Goal: Check status: Check status

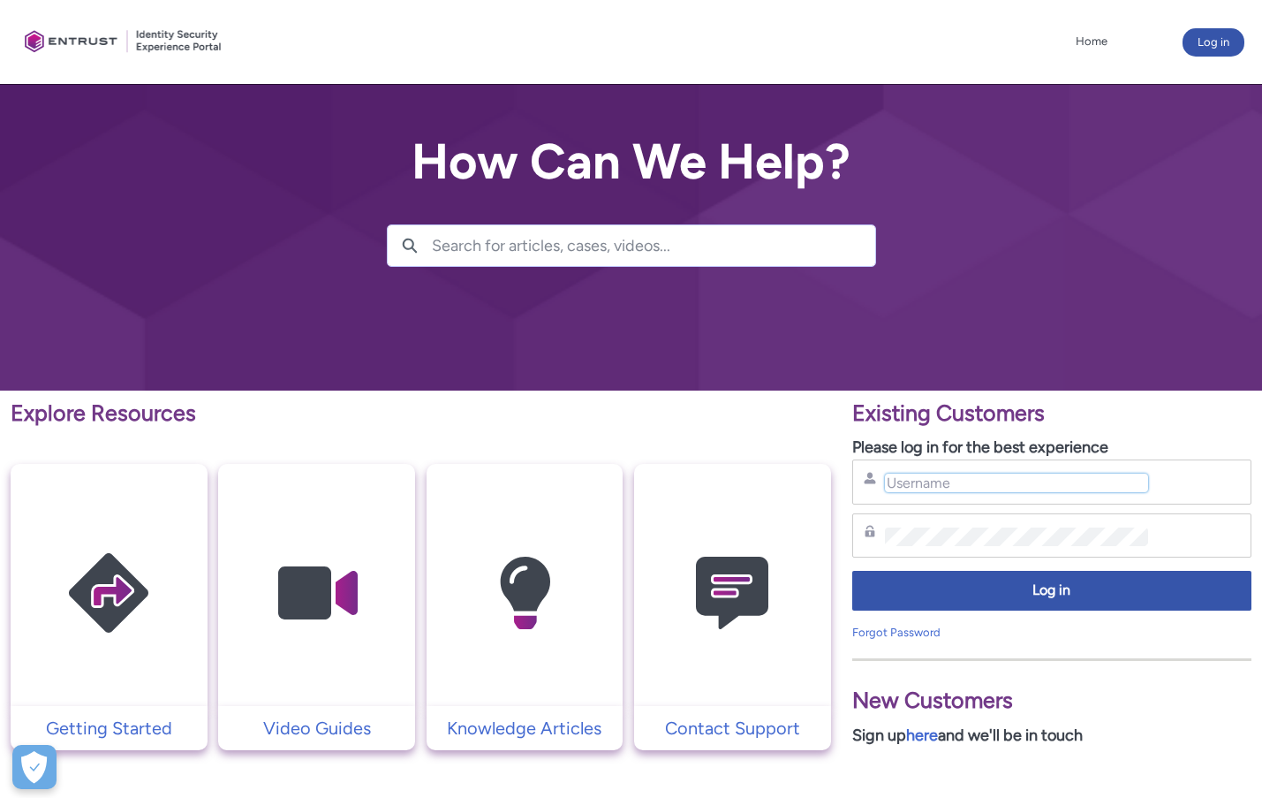
type input "alim.ahmad@theaccessgroup.com"
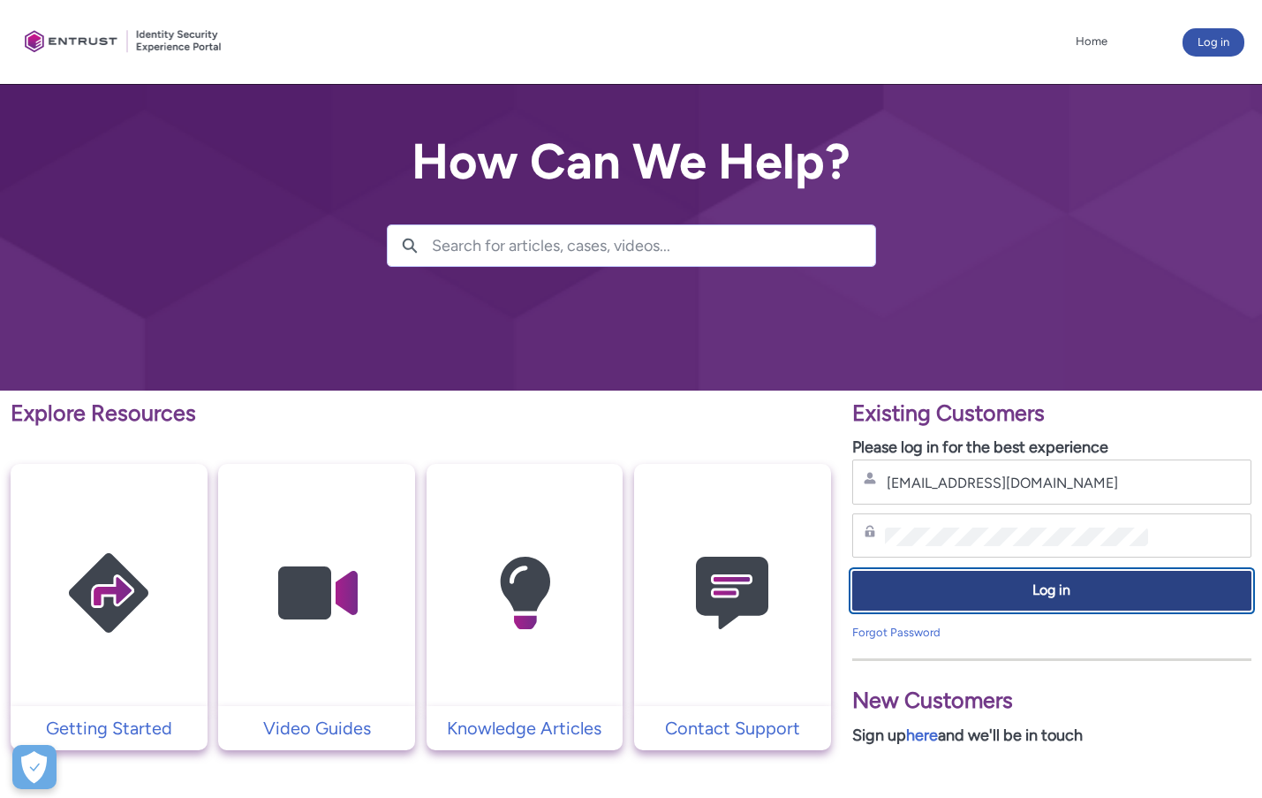
click at [1111, 585] on span "Log in" at bounding box center [1052, 590] width 376 height 20
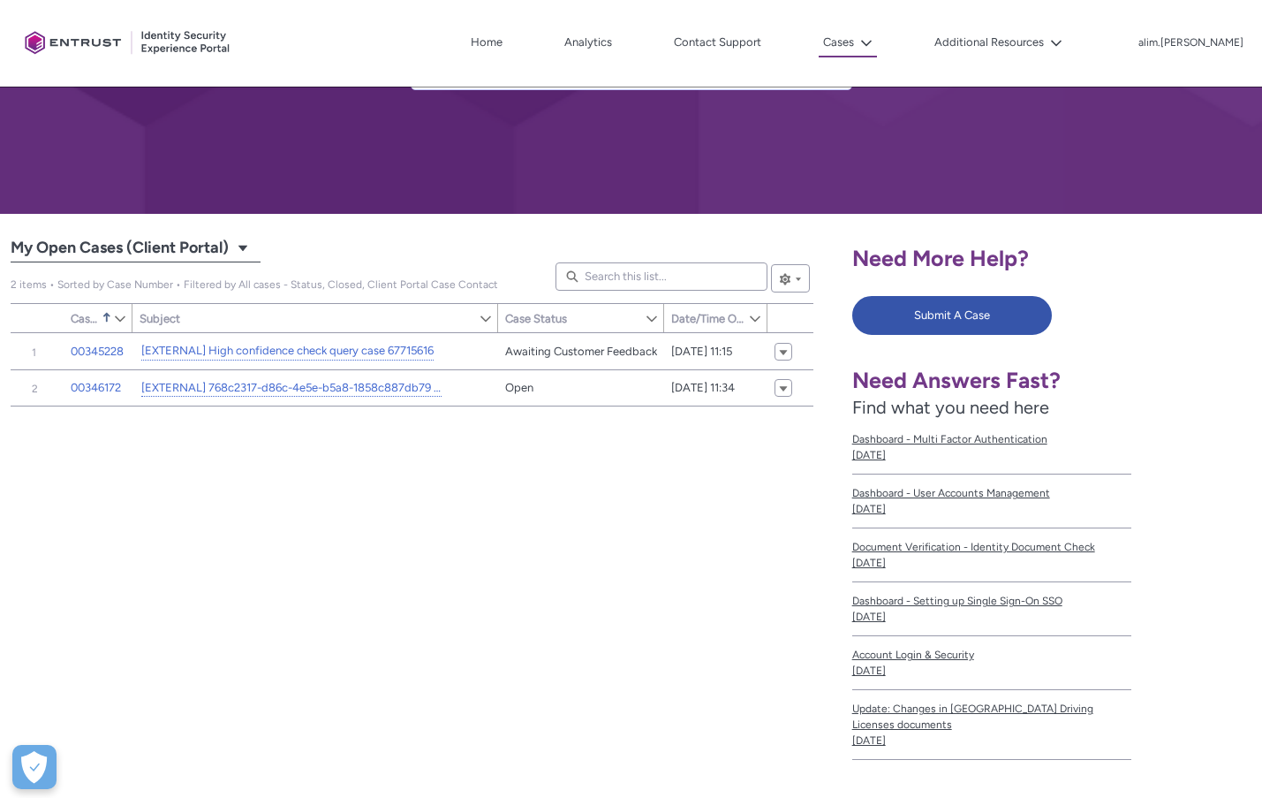
click at [175, 258] on span "My Open Cases (Client Portal)" at bounding box center [120, 248] width 218 height 28
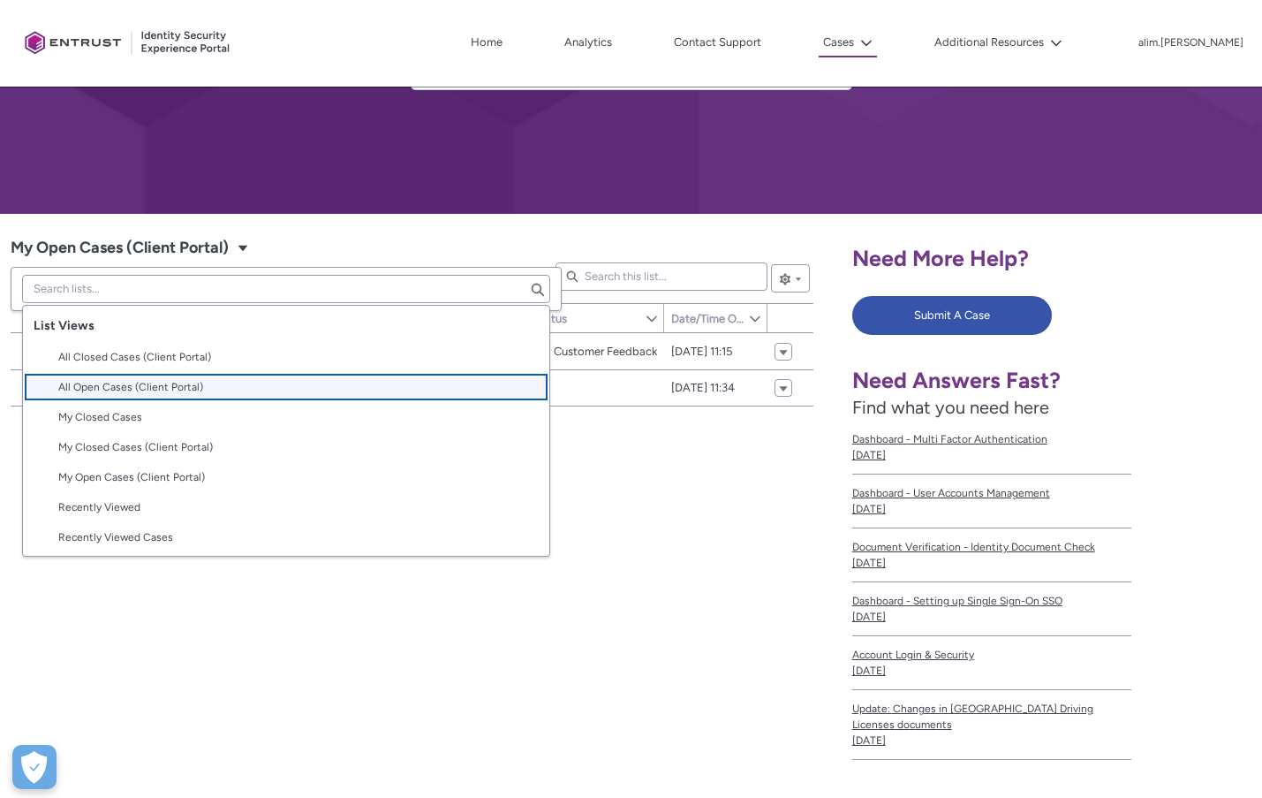
click at [145, 375] on lightning-base-combobox-item "All Open Cases (Client Portal)" at bounding box center [286, 387] width 526 height 30
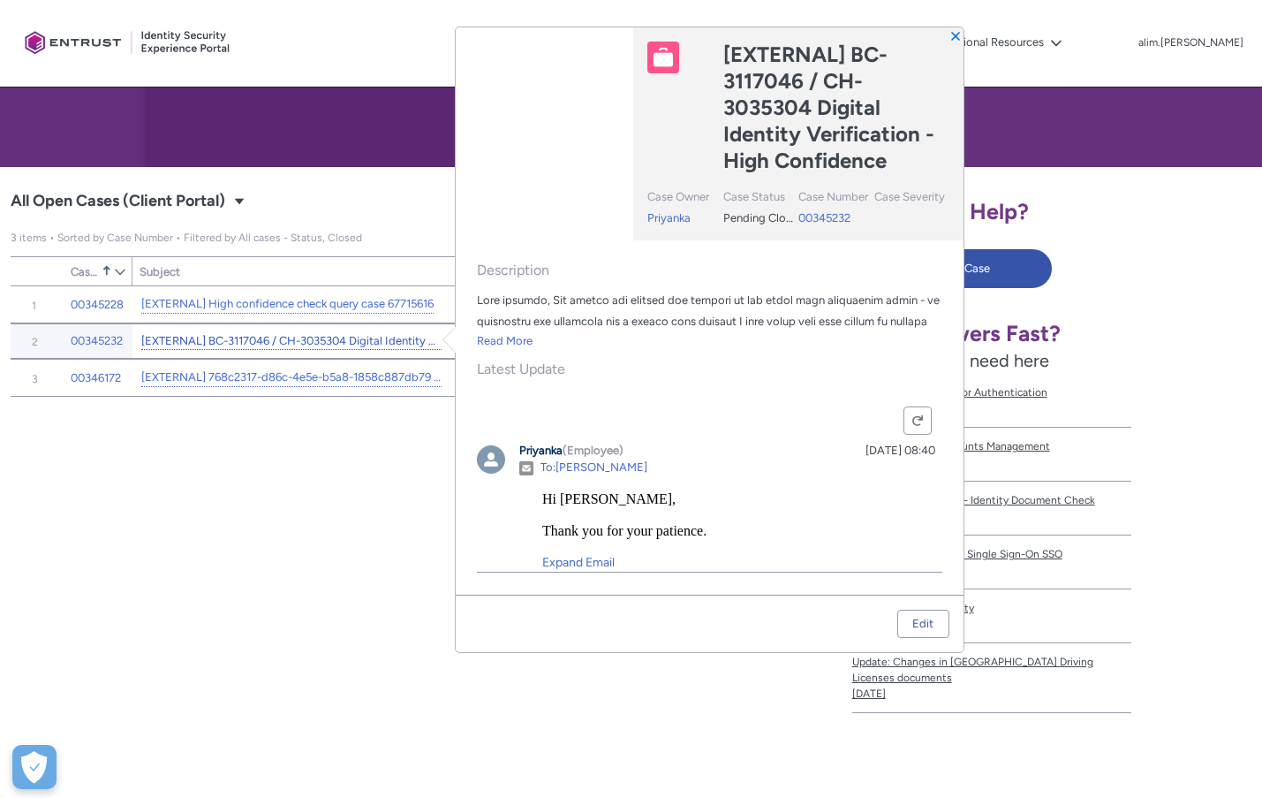
click at [297, 341] on link "[EXTERNAL] BC-3117046 / CH-3035304 Digital Identity Verification - High Confide…" at bounding box center [291, 341] width 300 height 19
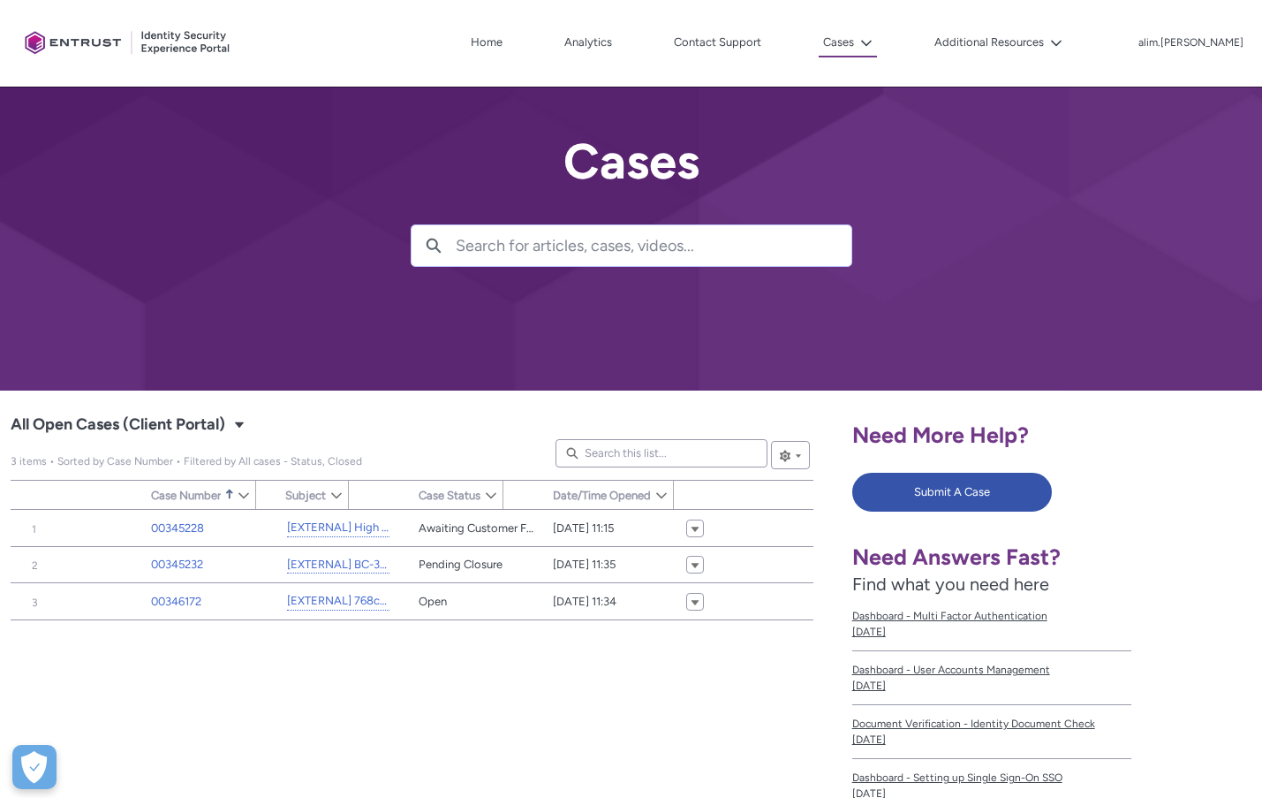
type input "78"
type input "414"
type input "188"
type input "117"
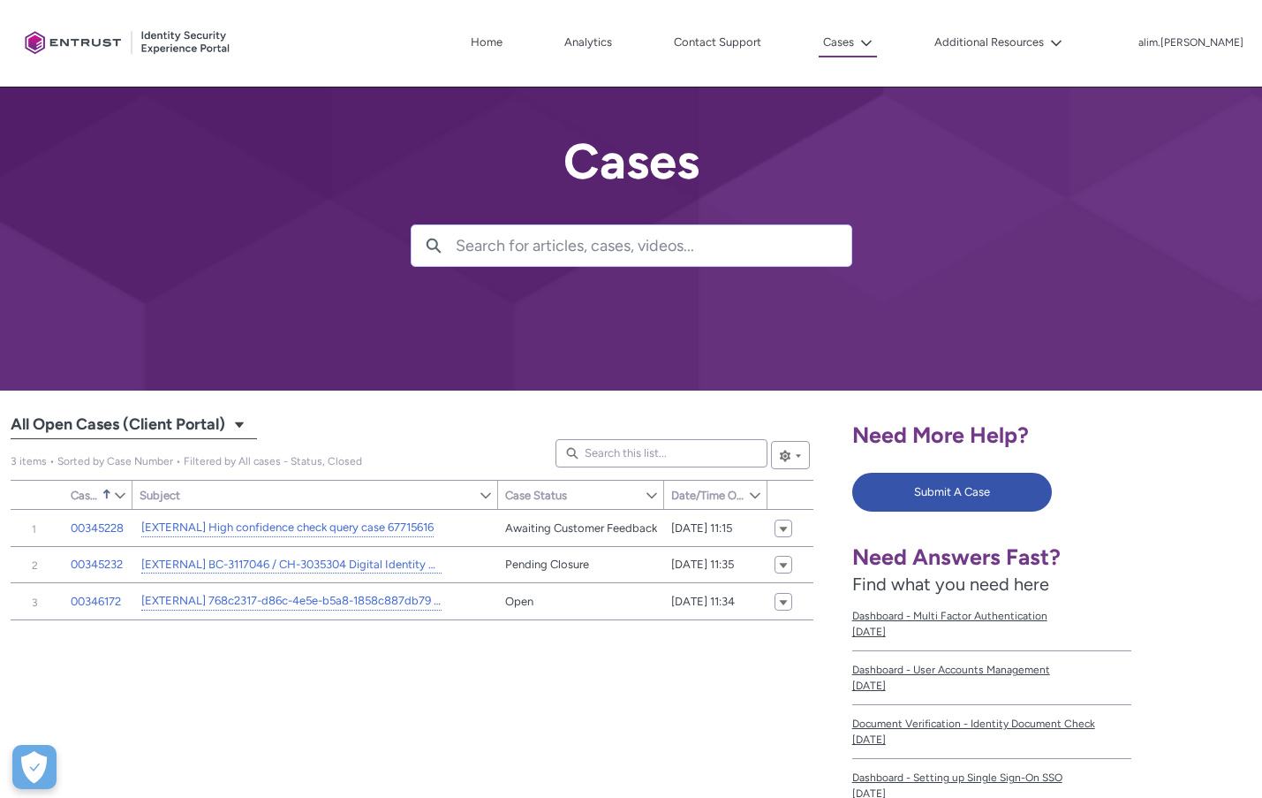
click at [188, 425] on span "All Open Cases (Client Portal)" at bounding box center [118, 425] width 215 height 28
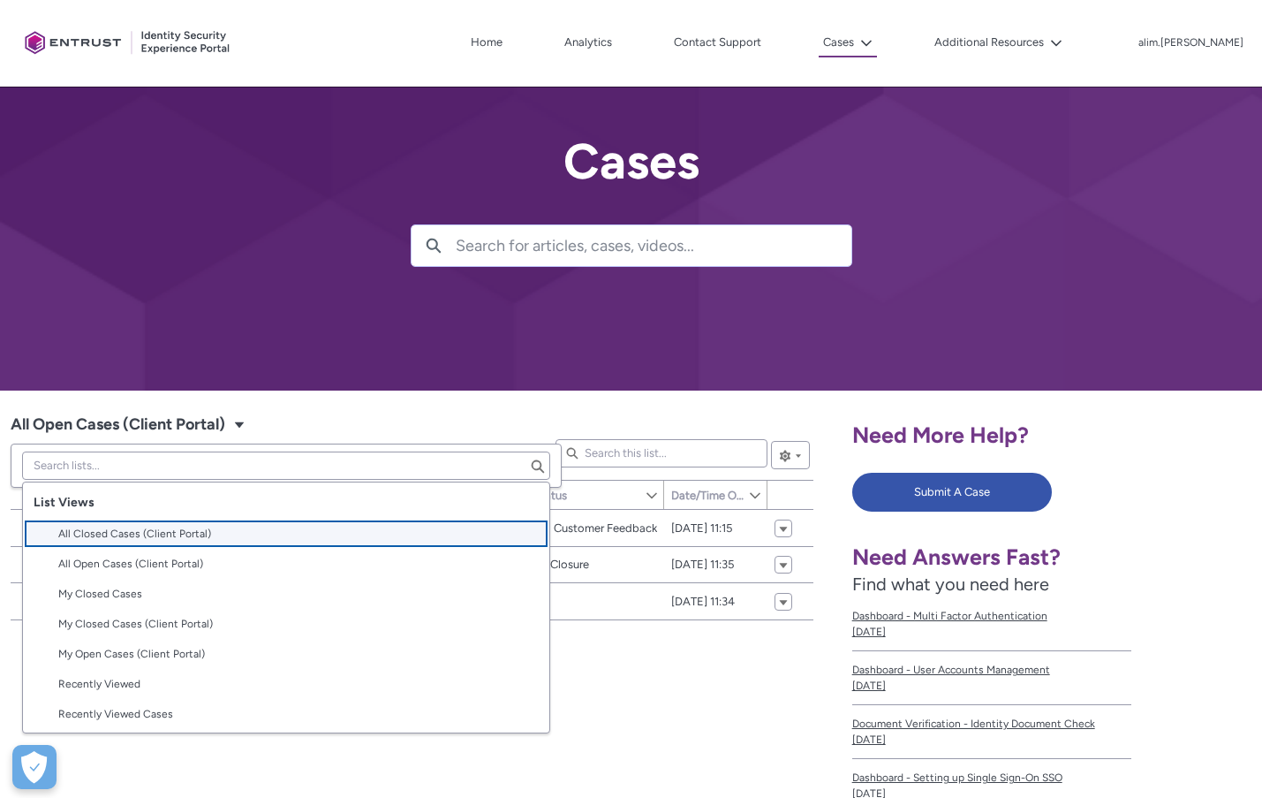
click at [169, 534] on span "All Closed Cases (Client Portal)" at bounding box center [134, 533] width 153 height 12
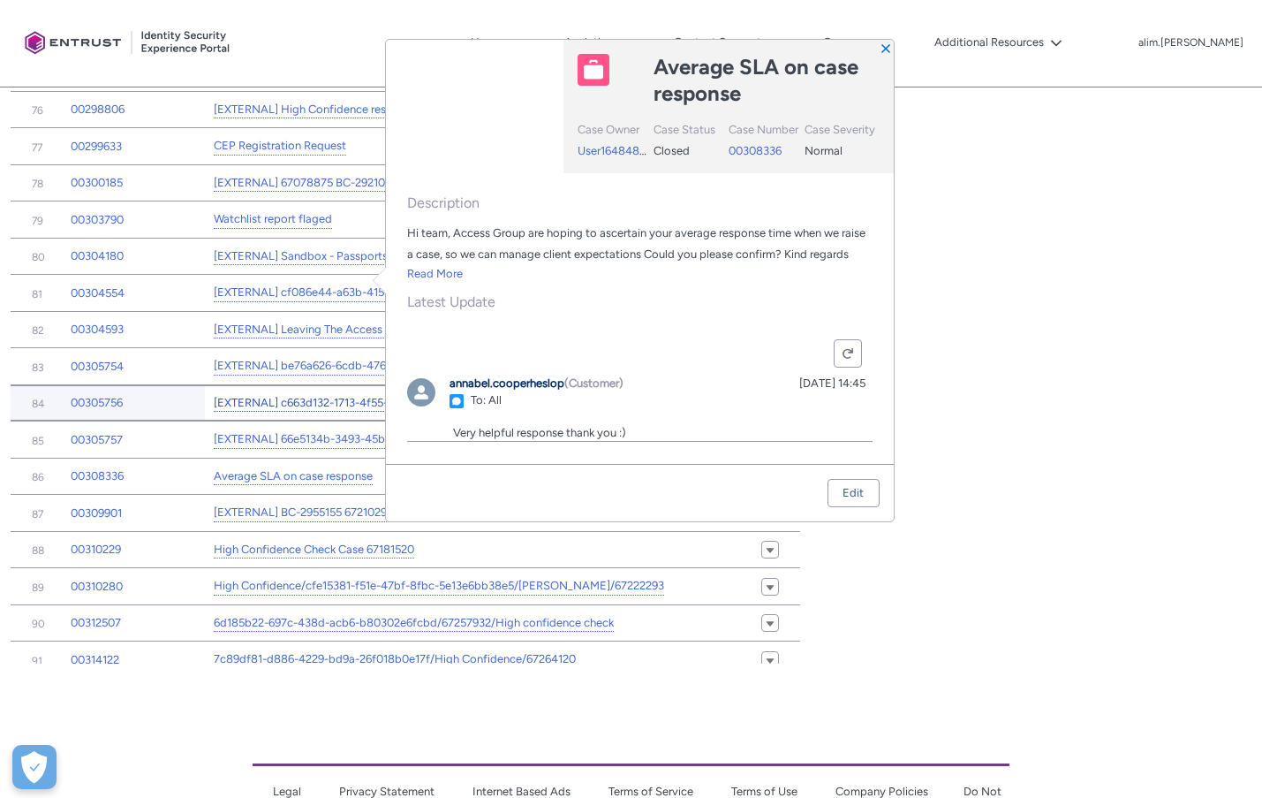
scroll to position [1335, 0]
